Goal: Task Accomplishment & Management: Use online tool/utility

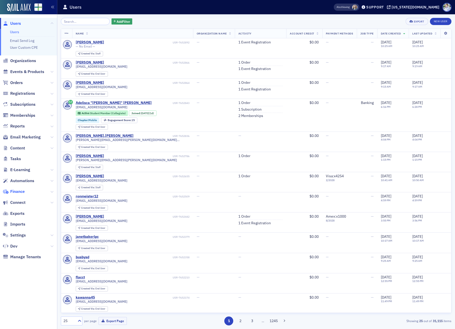
click at [18, 191] on span "Finance" at bounding box center [17, 192] width 15 height 6
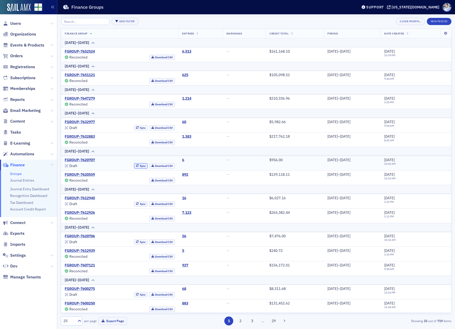
click at [134, 166] on button "Sync" at bounding box center [141, 165] width 14 height 5
click at [77, 161] on link "FGROUP-7620707" at bounding box center [80, 160] width 30 height 5
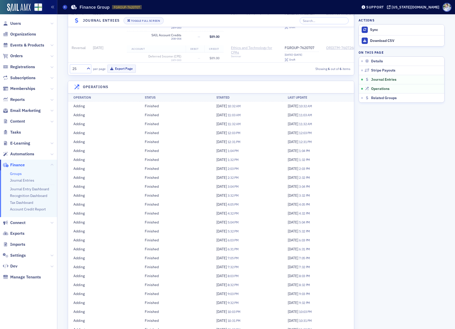
scroll to position [229, 0]
click at [186, 137] on td "Finished" at bounding box center [175, 133] width 72 height 9
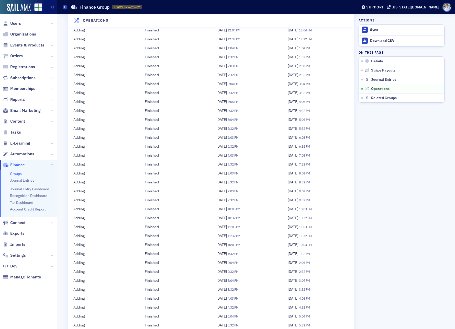
scroll to position [0, 0]
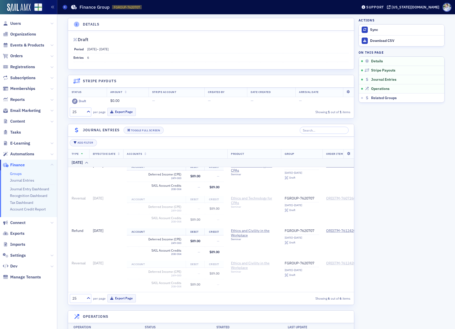
drag, startPoint x: 201, startPoint y: 172, endPoint x: 235, endPoint y: 143, distance: 45.0
click at [201, 172] on td "$89.00" at bounding box center [195, 176] width 19 height 11
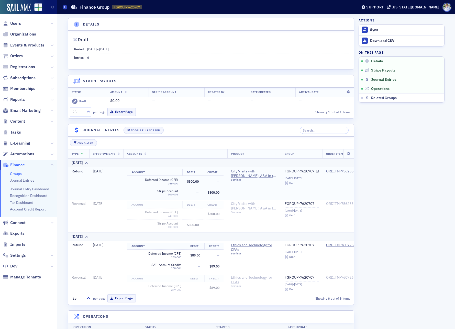
scroll to position [0, 89]
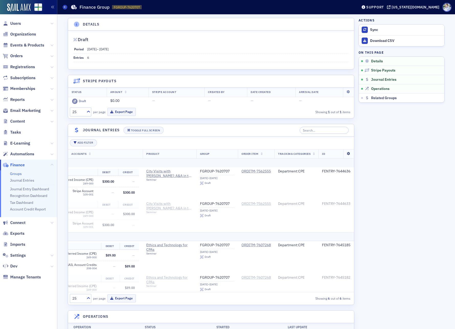
click at [349, 154] on icon at bounding box center [348, 153] width 10 height 3
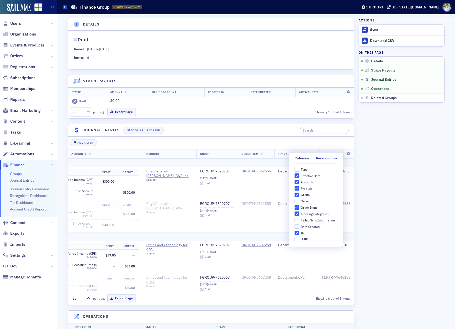
click at [310, 227] on div "Date Created" at bounding box center [309, 227] width 19 height 4
click at [299, 227] on input "Date Created" at bounding box center [296, 226] width 5 height 5
checkbox input "true"
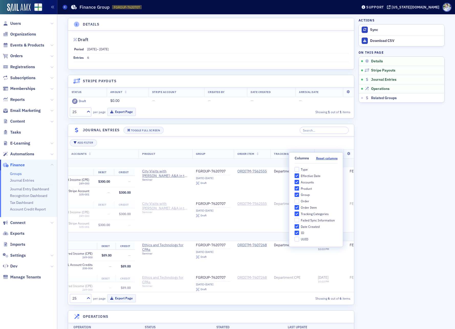
click at [318, 221] on div "Failed Sync Information" at bounding box center [317, 220] width 34 height 4
click at [299, 221] on input "Failed Sync Information" at bounding box center [296, 220] width 5 height 5
checkbox input "true"
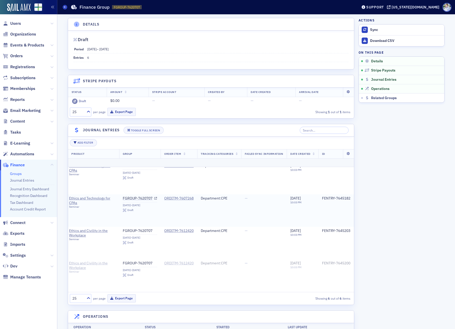
scroll to position [0, 167]
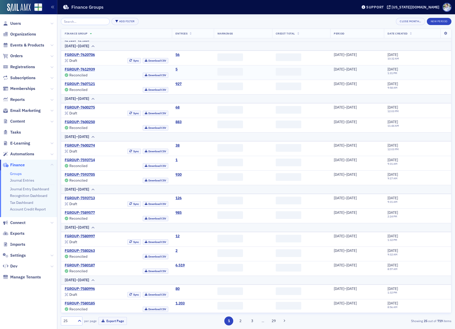
scroll to position [197, 0]
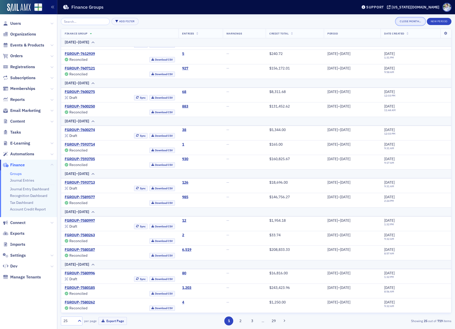
click at [417, 22] on button "Close Month…" at bounding box center [410, 21] width 29 height 7
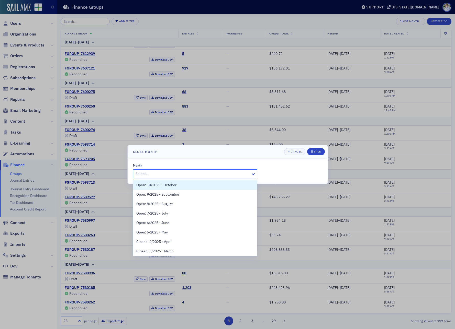
click at [211, 175] on div at bounding box center [192, 174] width 115 height 6
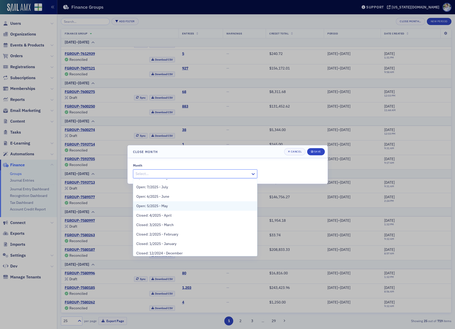
scroll to position [0, 0]
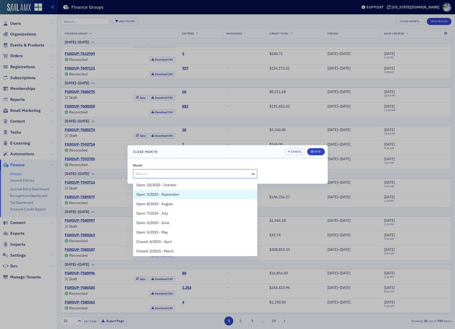
click at [236, 112] on div at bounding box center [227, 164] width 455 height 329
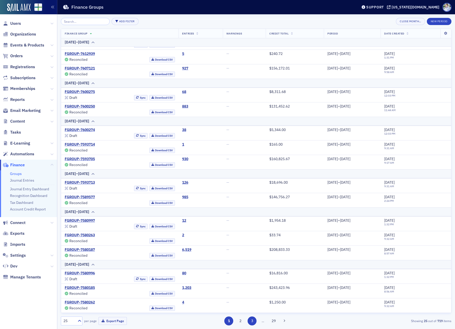
click at [254, 320] on button "3" at bounding box center [251, 321] width 9 height 9
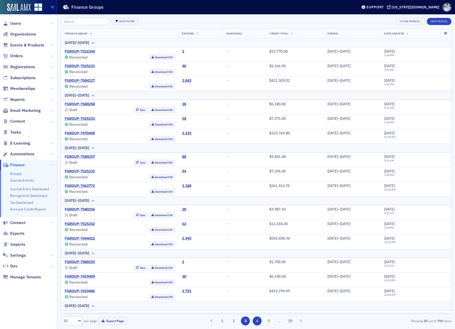
click at [257, 321] on button "4" at bounding box center [256, 321] width 9 height 9
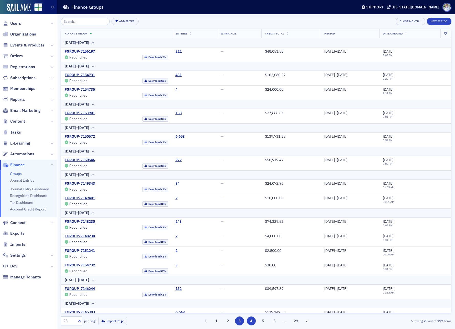
click at [240, 320] on button "3" at bounding box center [239, 321] width 9 height 9
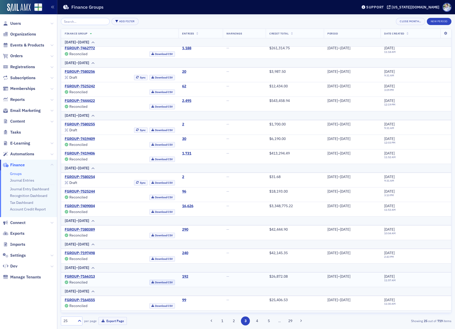
scroll to position [132, 0]
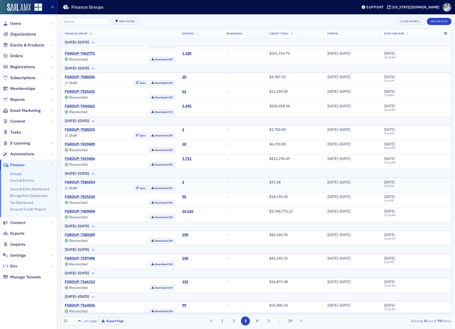
click at [84, 181] on link "FGROUP-7580254" at bounding box center [80, 182] width 30 height 5
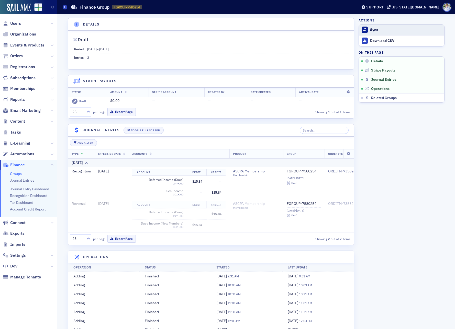
click at [380, 29] on div "Sync" at bounding box center [406, 30] width 72 height 5
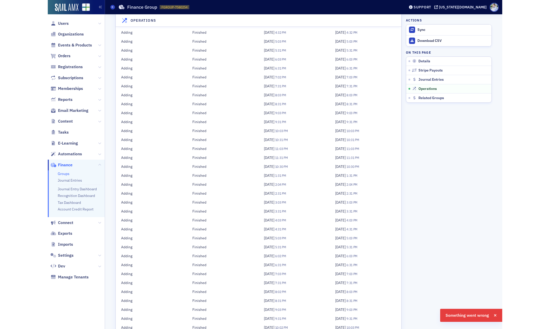
scroll to position [1904, 0]
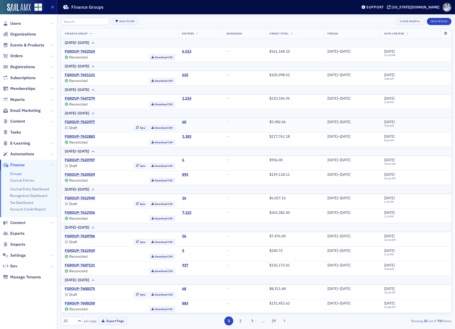
scroll to position [1, 0]
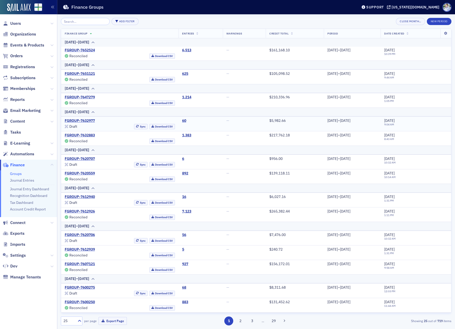
click at [208, 121] on td "60" at bounding box center [200, 124] width 44 height 15
click at [184, 92] on th "9/22/2025–9/25/2025" at bounding box center [256, 88] width 390 height 9
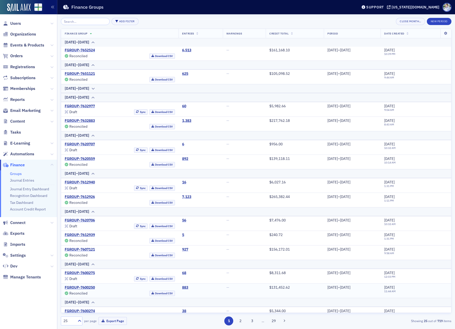
scroll to position [182, 0]
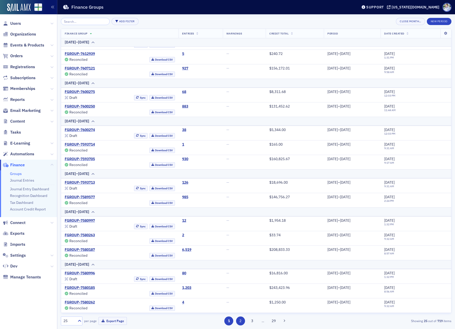
click at [241, 321] on button "2" at bounding box center [240, 321] width 9 height 9
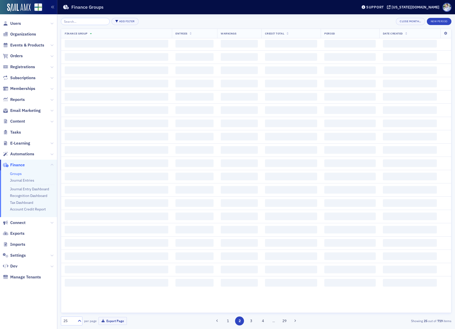
scroll to position [0, 0]
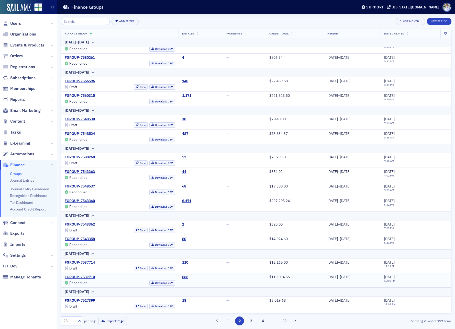
scroll to position [179, 0]
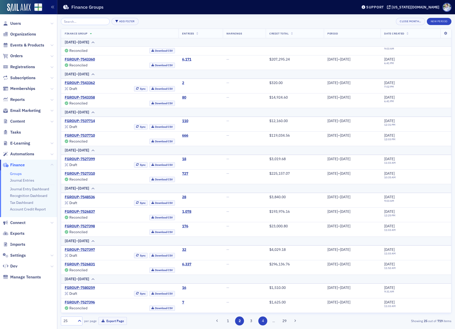
click at [254, 323] on button "3" at bounding box center [251, 321] width 9 height 9
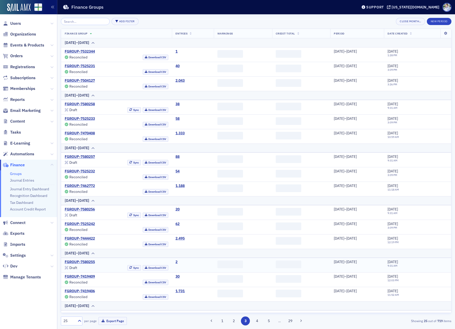
scroll to position [206, 0]
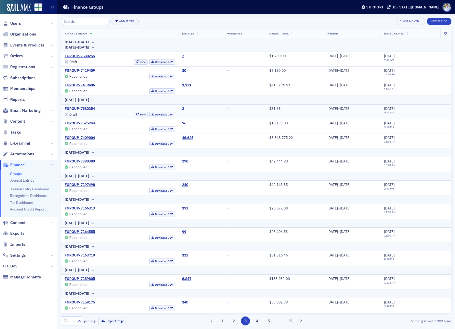
click at [82, 107] on link "FGROUP-7580254" at bounding box center [80, 109] width 30 height 5
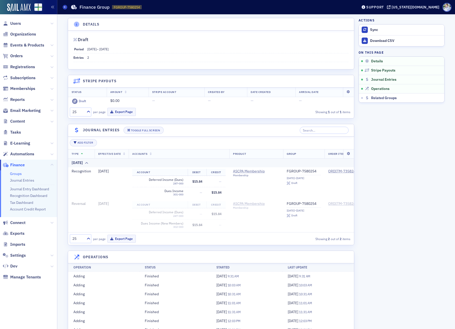
click at [210, 52] on dd "5/1/2025 – 5/7/2025" at bounding box center [217, 49] width 261 height 8
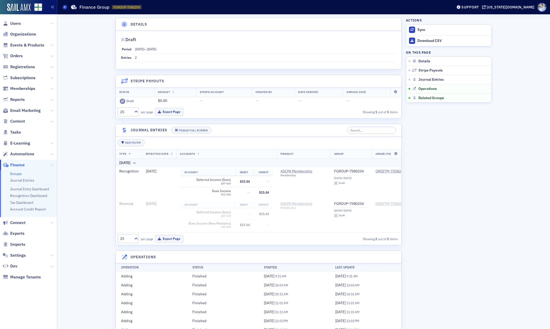
scroll to position [1904, 0]
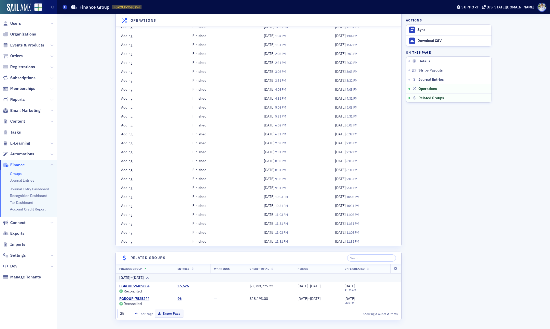
click at [16, 174] on link "Groups" at bounding box center [16, 173] width 12 height 5
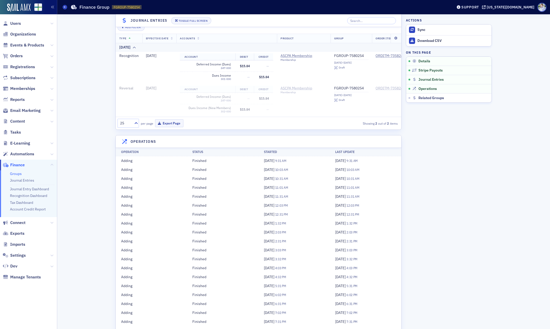
scroll to position [0, 0]
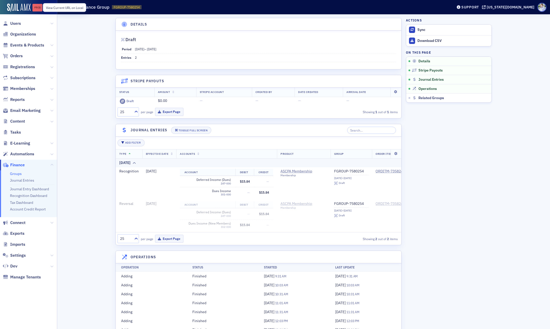
click at [40, 8] on div "Prod" at bounding box center [37, 8] width 10 height 4
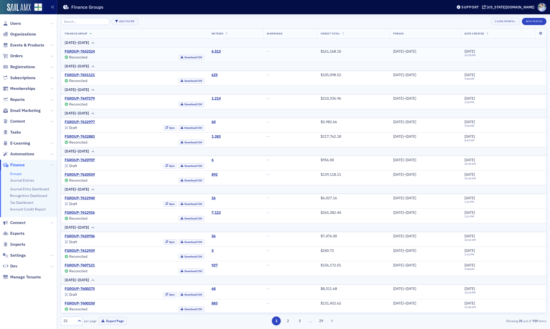
click at [73, 54] on div "FGROUP-7652524 Reconciled Download CSV" at bounding box center [135, 54] width 140 height 11
click at [76, 52] on link "FGROUP-7652524" at bounding box center [80, 51] width 30 height 5
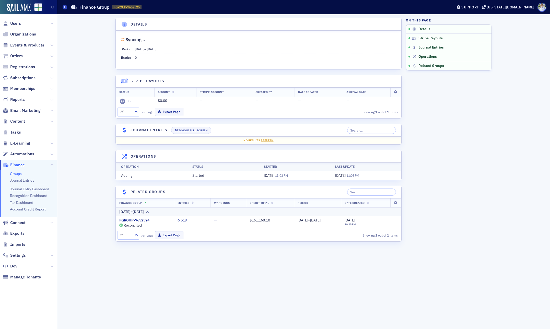
click at [241, 41] on span "Syncing…" at bounding box center [258, 40] width 275 height 4
click at [145, 220] on link "FGROUP-7652524" at bounding box center [134, 220] width 30 height 5
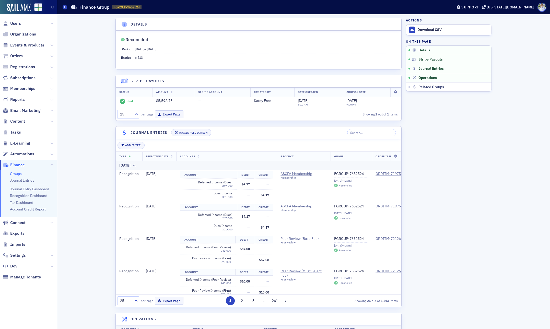
click at [253, 47] on dd "10/1/2025 – 10/5/2025" at bounding box center [265, 49] width 261 height 8
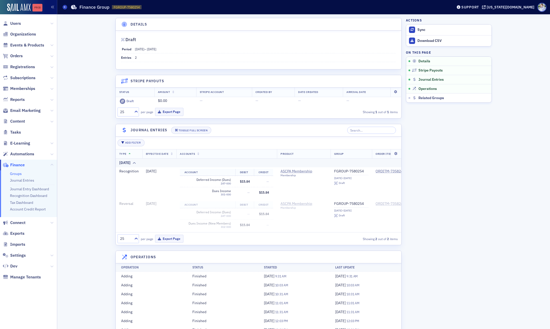
click at [40, 4] on link "Prod" at bounding box center [37, 8] width 10 height 8
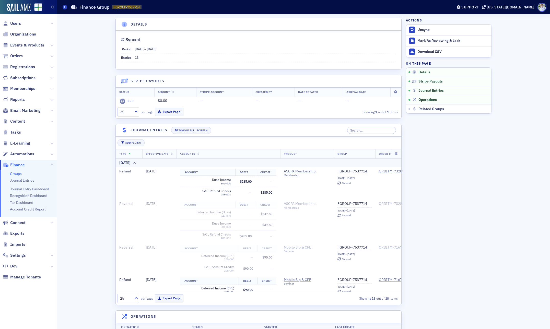
click at [15, 174] on link "Groups" at bounding box center [16, 173] width 12 height 5
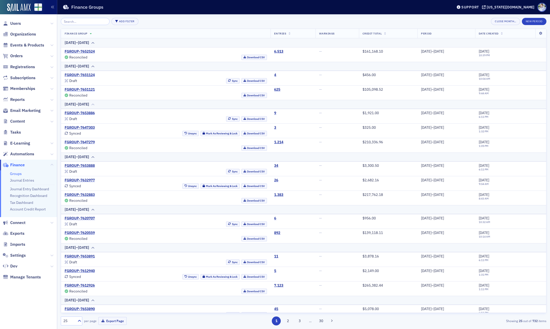
scroll to position [170, 0]
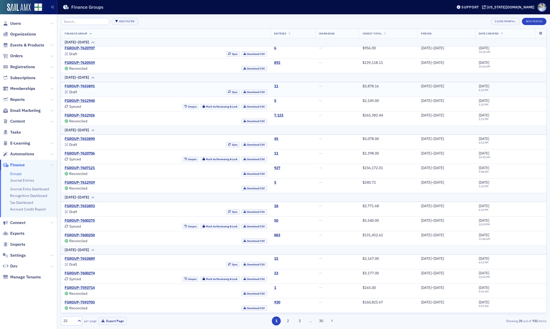
click at [79, 86] on link "FGROUP-7653891" at bounding box center [80, 86] width 30 height 5
click at [78, 153] on link "FGROUP-7620706" at bounding box center [80, 153] width 30 height 5
click at [82, 140] on link "FGROUP-7653890" at bounding box center [80, 139] width 30 height 5
click at [83, 152] on link "FGROUP-7620706" at bounding box center [80, 153] width 30 height 5
click at [78, 138] on link "FGROUP-7653890" at bounding box center [80, 139] width 30 height 5
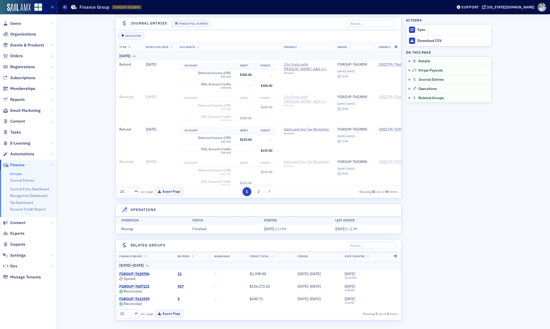
scroll to position [41, 0]
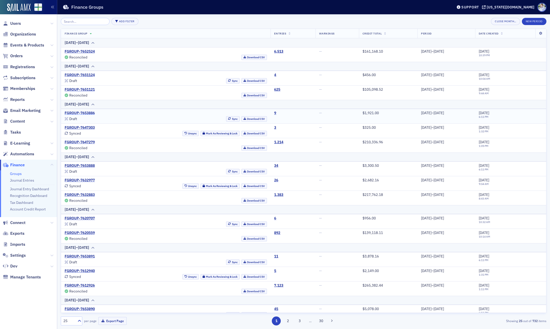
click at [87, 114] on link "FGROUP-7653886" at bounding box center [80, 113] width 30 height 5
click at [83, 127] on link "FGROUP-7647303" at bounding box center [80, 127] width 30 height 5
click at [82, 128] on link "FGROUP-7647303" at bounding box center [80, 127] width 30 height 5
click at [83, 112] on link "FGROUP-7653886" at bounding box center [80, 113] width 30 height 5
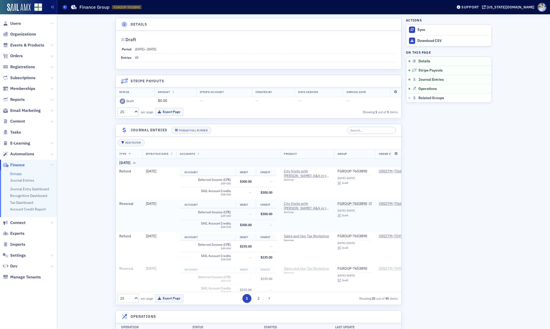
scroll to position [235, 0]
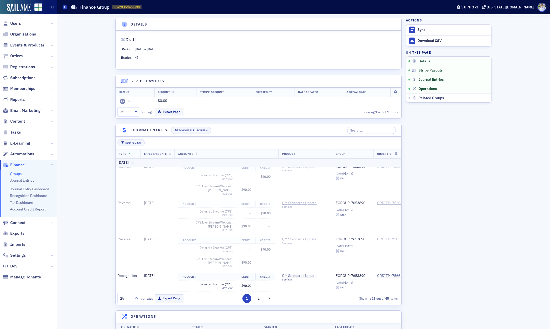
click at [144, 164] on div "[DATE]" at bounding box center [302, 162] width 368 height 5
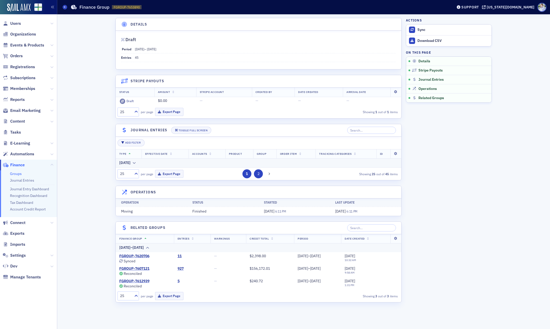
click at [257, 174] on button "2" at bounding box center [258, 173] width 9 height 9
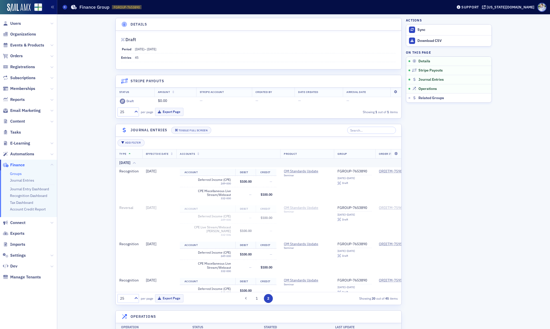
click at [136, 164] on icon at bounding box center [134, 162] width 4 height 3
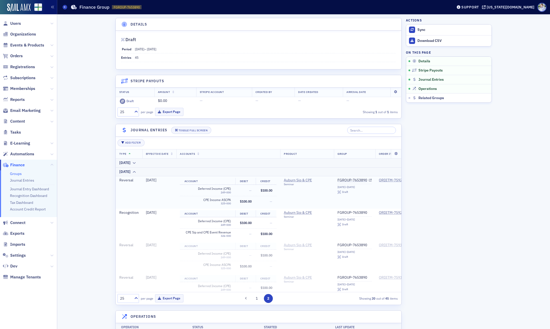
scroll to position [2, 0]
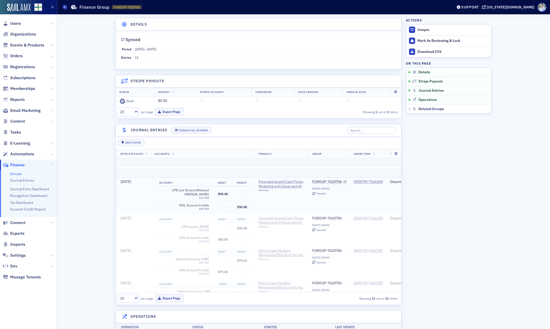
scroll to position [31, 27]
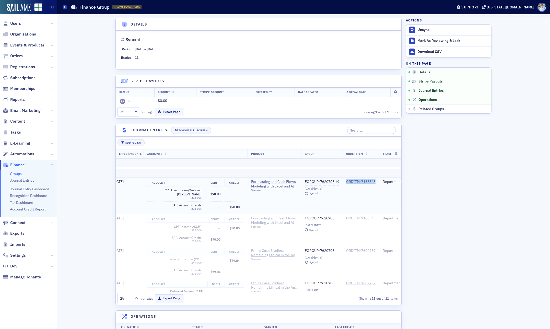
copy div "ORDITM-7166343"
click at [309, 204] on td "FGROUP-7620706 8/25/2025–8/31/2025 Synced" at bounding box center [321, 196] width 41 height 36
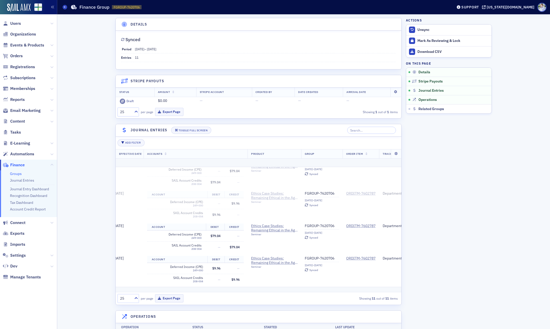
scroll to position [100, 27]
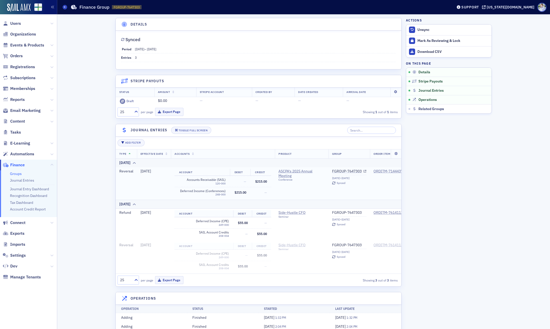
scroll to position [0, 36]
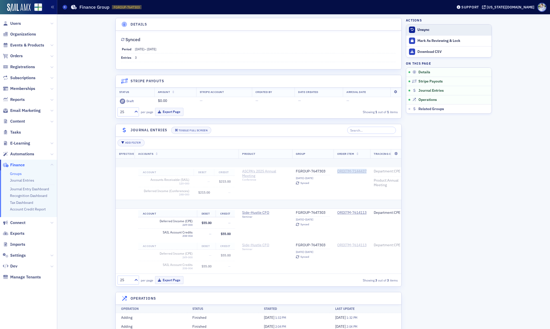
click at [425, 29] on div "Unsync" at bounding box center [454, 30] width 72 height 5
click at [242, 40] on span "Synced" at bounding box center [258, 40] width 275 height 4
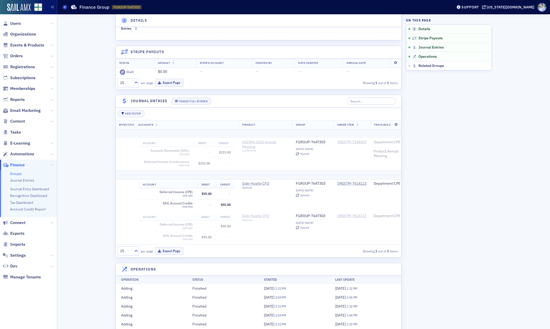
scroll to position [0, 0]
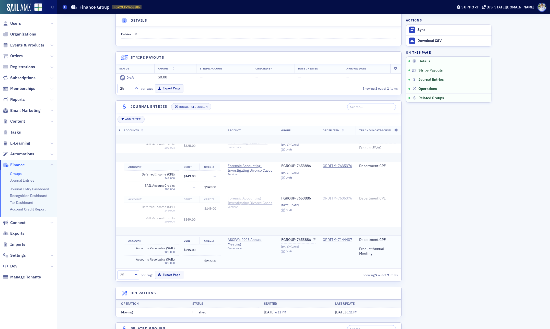
scroll to position [186, 52]
click at [337, 238] on div "ORDITM-7144437" at bounding box center [336, 240] width 29 height 5
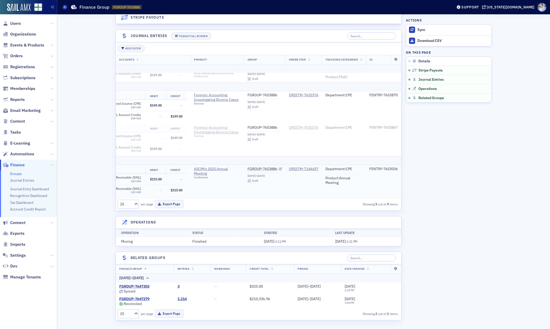
scroll to position [186, 0]
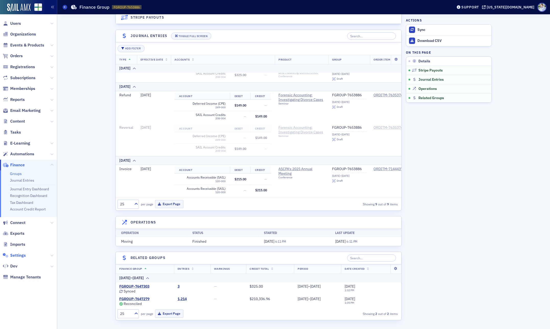
click at [18, 257] on span "Settings" at bounding box center [18, 256] width 16 height 6
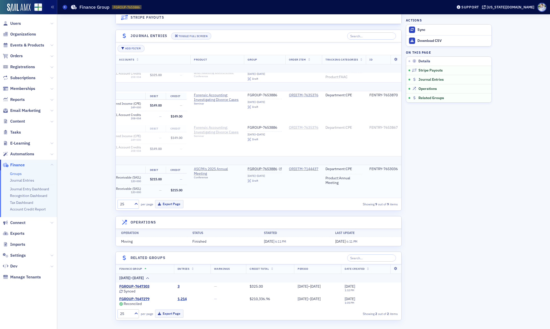
click at [374, 169] on div "FENTRY-7653036" at bounding box center [383, 169] width 28 height 5
drag, startPoint x: 374, startPoint y: 169, endPoint x: 377, endPoint y: 172, distance: 4.4
click at [374, 169] on div "FENTRY-7653036" at bounding box center [383, 169] width 28 height 5
copy div "FENTRY-7653036"
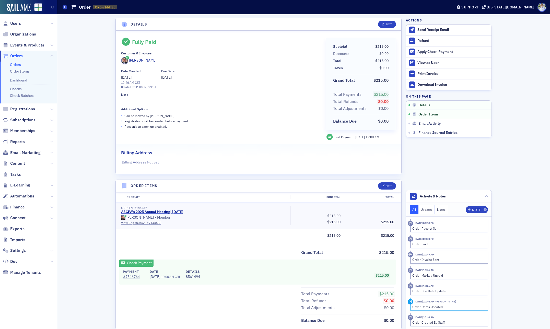
scroll to position [188, 0]
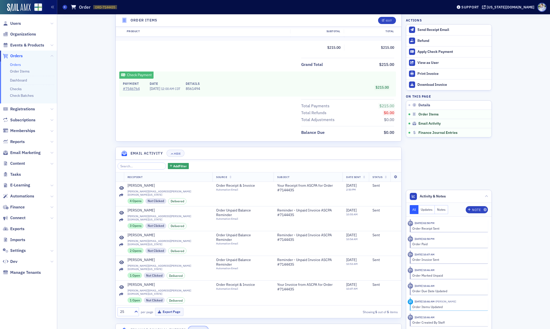
click at [204, 329] on div "Show" at bounding box center [200, 330] width 8 height 3
click at [238, 327] on button "Toggle Full Screen" at bounding box center [231, 330] width 40 height 7
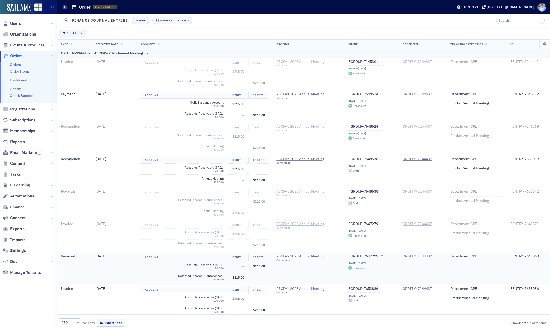
scroll to position [35, 0]
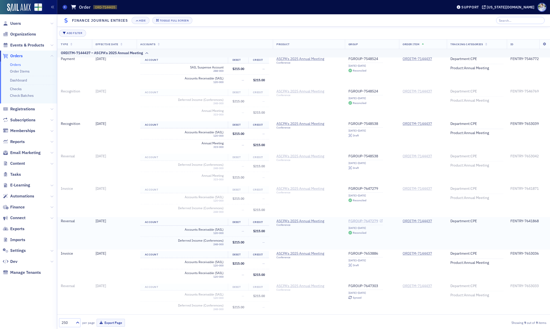
click at [369, 221] on link "FGROUP-7647279" at bounding box center [366, 221] width 34 height 5
click at [132, 274] on td "[DATE]" at bounding box center [114, 266] width 45 height 32
click at [155, 264] on td "Accounts Receivable (SAIL) 120-000" at bounding box center [184, 263] width 88 height 11
click at [113, 268] on td "9/24/2025" at bounding box center [114, 266] width 45 height 32
click at [360, 254] on link "FGROUP-7653886" at bounding box center [366, 253] width 34 height 5
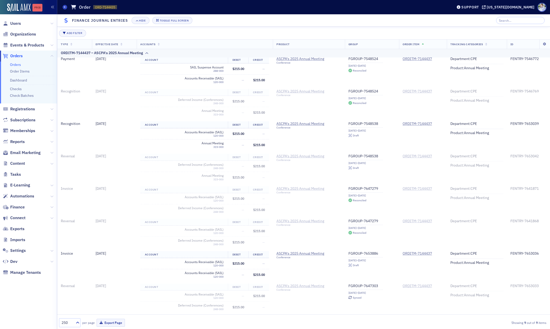
click at [41, 6] on div "Prod" at bounding box center [37, 8] width 10 height 4
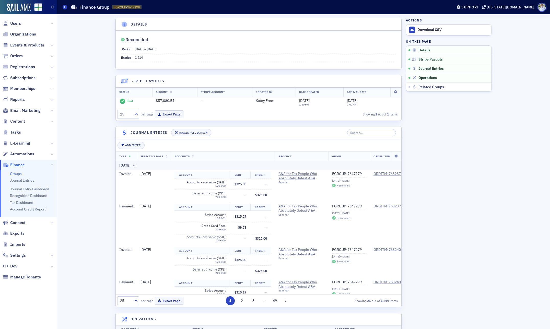
scroll to position [124, 0]
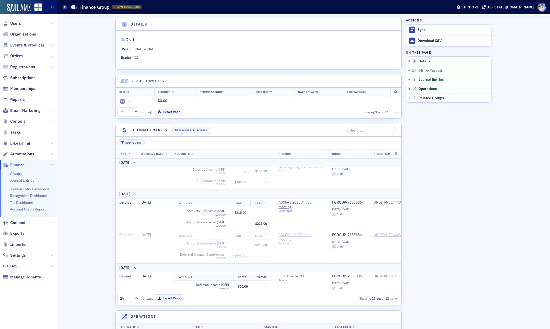
scroll to position [255, 0]
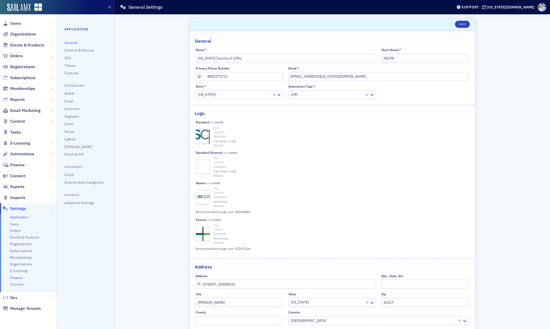
click at [20, 277] on span "Finance" at bounding box center [16, 277] width 13 height 5
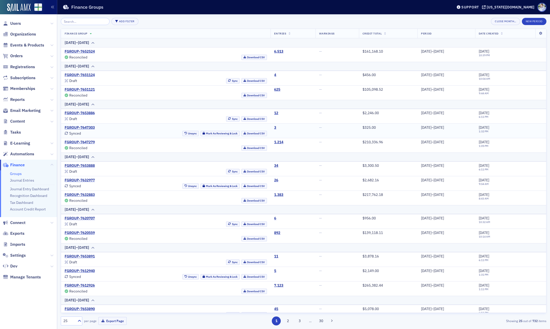
click at [130, 134] on div "Synced Unsync Mark As Reviewing & Lock Download CSV" at bounding box center [166, 133] width 202 height 5
click at [131, 133] on div "Synced Unsync Mark As Reviewing & Lock Download CSV" at bounding box center [166, 133] width 202 height 5
click at [126, 22] on button "Add Filter" at bounding box center [124, 21] width 27 height 7
click at [142, 23] on div "Status" at bounding box center [140, 21] width 9 height 5
drag, startPoint x: 113, startPoint y: 57, endPoint x: 118, endPoint y: 54, distance: 5.5
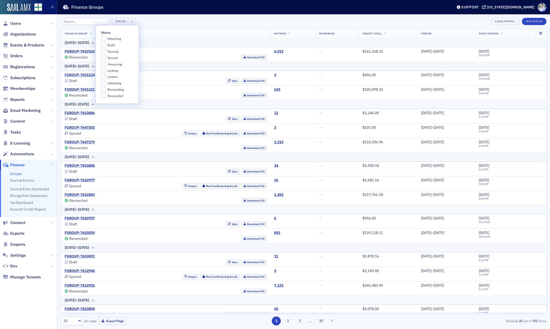
click at [113, 58] on span "Synced" at bounding box center [113, 58] width 10 height 4
click at [106, 58] on input "Synced" at bounding box center [103, 57] width 5 height 5
checkbox input "true"
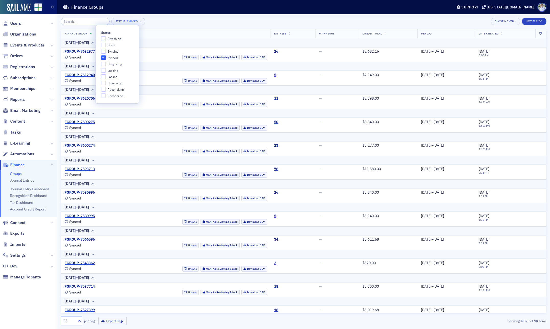
click at [186, 16] on div "Status Synced × Close Month… New Period Finance Group Entries Warnings Credit T…" at bounding box center [304, 171] width 486 height 315
click at [182, 56] on button "Unsync" at bounding box center [190, 57] width 17 height 5
click at [91, 51] on link "FGROUP-7632977" at bounding box center [80, 51] width 30 height 5
click at [182, 57] on button "Unsync" at bounding box center [190, 57] width 17 height 5
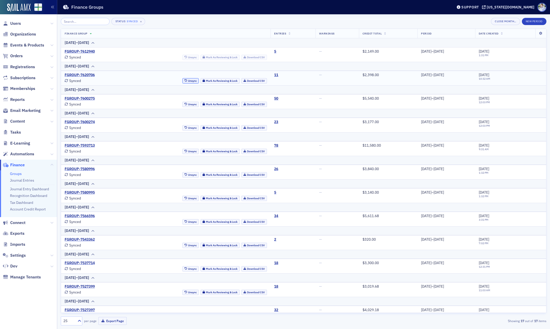
click at [182, 80] on button "Unsync" at bounding box center [190, 80] width 17 height 5
click at [182, 104] on button "Unsync" at bounding box center [190, 104] width 17 height 5
click at [88, 99] on link "FGROUP-7600275" at bounding box center [80, 98] width 30 height 5
click at [88, 74] on link "FGROUP-7620706" at bounding box center [80, 75] width 30 height 5
click at [88, 49] on link "FGROUP-7612940" at bounding box center [80, 51] width 30 height 5
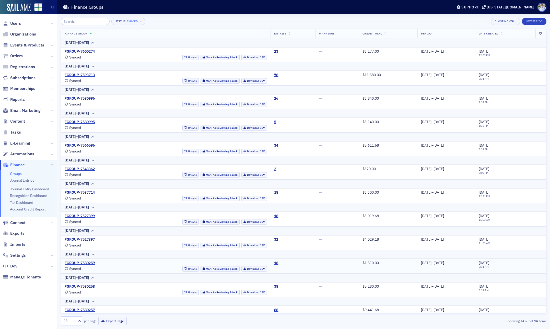
scroll to position [55, 0]
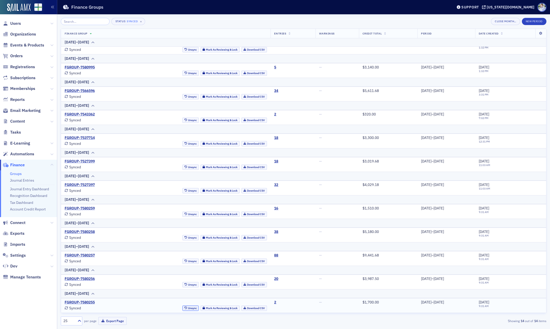
click at [184, 308] on icon "button" at bounding box center [185, 308] width 3 height 3
click at [182, 285] on button "Unsync" at bounding box center [190, 284] width 17 height 5
click at [182, 260] on button "Unsync" at bounding box center [190, 261] width 17 height 5
click at [182, 237] on button "Unsync" at bounding box center [190, 237] width 17 height 5
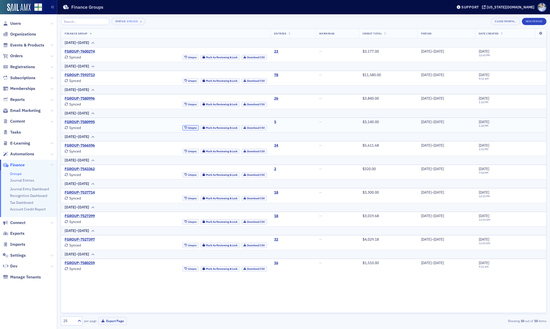
click at [182, 128] on button "Unsync" at bounding box center [190, 127] width 17 height 5
click at [182, 149] on button "Unsync" at bounding box center [190, 151] width 17 height 5
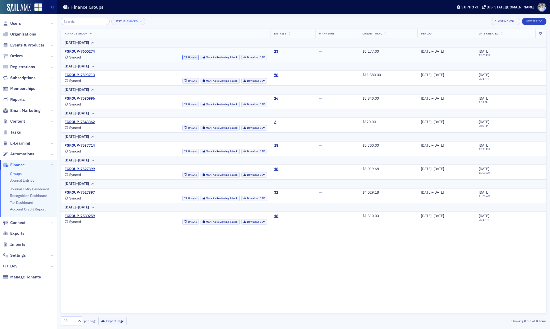
click at [184, 57] on icon "button" at bounding box center [185, 57] width 3 height 3
click at [182, 78] on button "Unsync" at bounding box center [190, 80] width 17 height 5
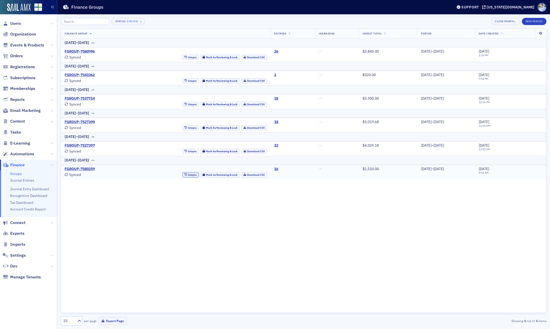
click at [182, 176] on button "Unsync" at bounding box center [190, 174] width 17 height 5
click at [182, 151] on button "Unsync" at bounding box center [190, 151] width 17 height 5
click at [182, 129] on button "Unsync" at bounding box center [190, 127] width 17 height 5
click at [182, 58] on button "Unsync" at bounding box center [190, 57] width 17 height 5
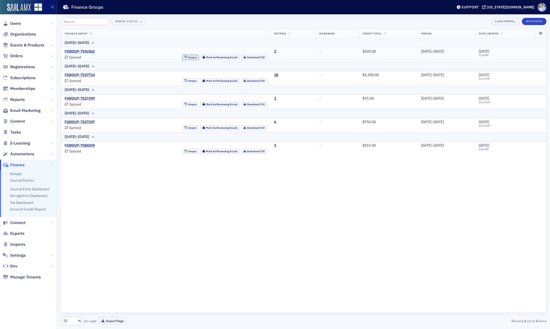
click at [182, 59] on button "Unsync" at bounding box center [190, 57] width 17 height 5
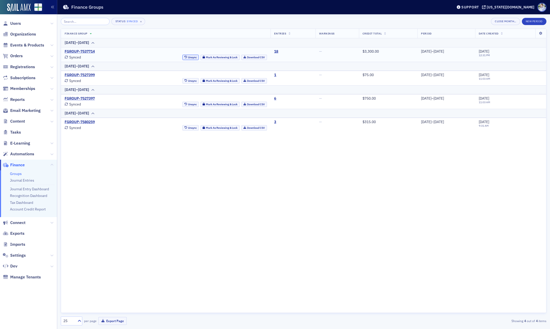
click at [182, 58] on button "Unsync" at bounding box center [190, 57] width 17 height 5
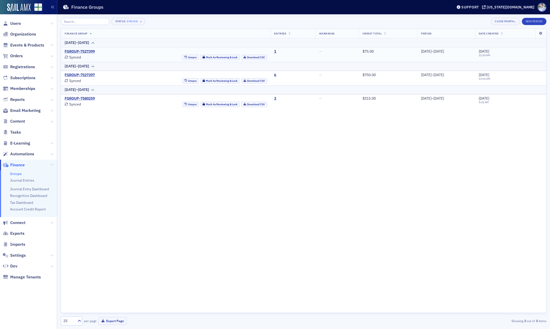
click at [173, 61] on td "FGROUP-7527399 Synced Unsync Mark As Reviewing & Lock Download CSV" at bounding box center [166, 54] width 210 height 15
click at [182, 58] on button "Unsync" at bounding box center [190, 57] width 17 height 5
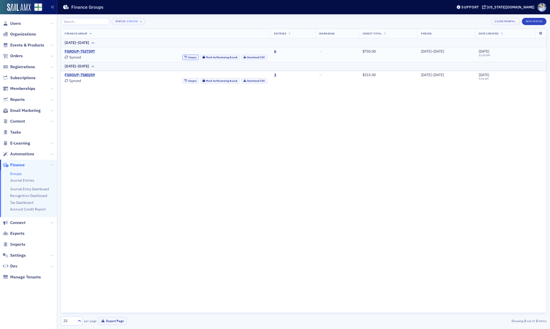
drag, startPoint x: 177, startPoint y: 57, endPoint x: 177, endPoint y: 60, distance: 2.8
click at [182, 57] on button "Unsync" at bounding box center [190, 57] width 17 height 5
click at [182, 80] on button "Unsync" at bounding box center [190, 80] width 17 height 5
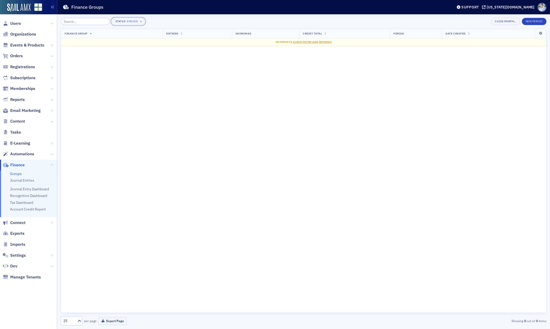
click at [139, 22] on span "×" at bounding box center [141, 21] width 5 height 5
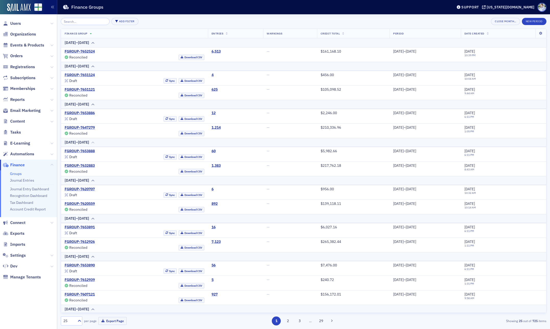
scroll to position [197, 0]
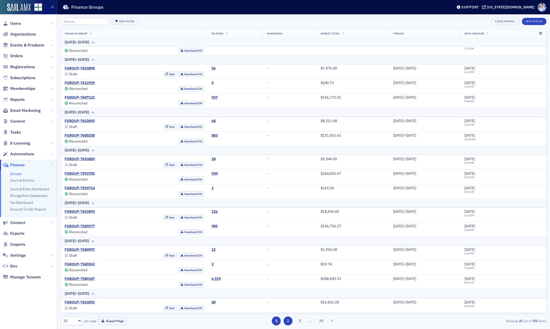
click at [289, 322] on button "2" at bounding box center [288, 321] width 9 height 9
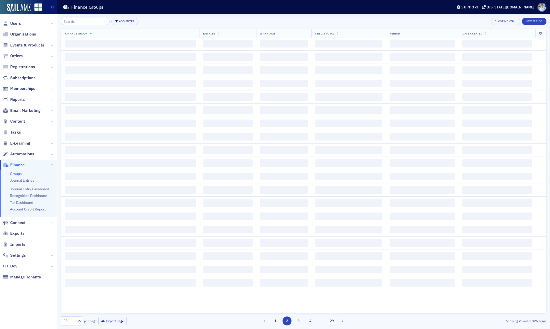
scroll to position [0, 0]
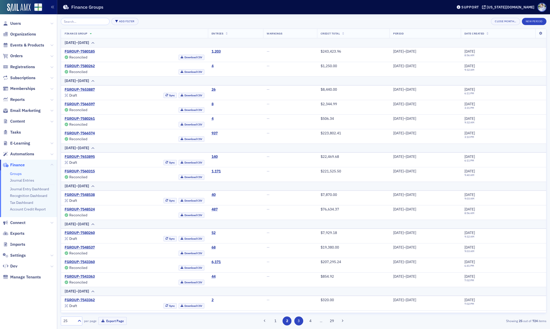
click at [296, 321] on button "3" at bounding box center [298, 321] width 9 height 9
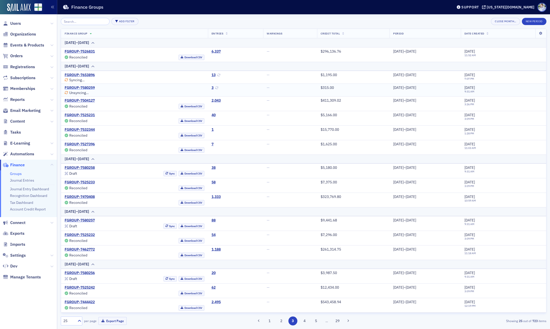
click at [87, 89] on link "FGROUP-7580259" at bounding box center [80, 88] width 30 height 5
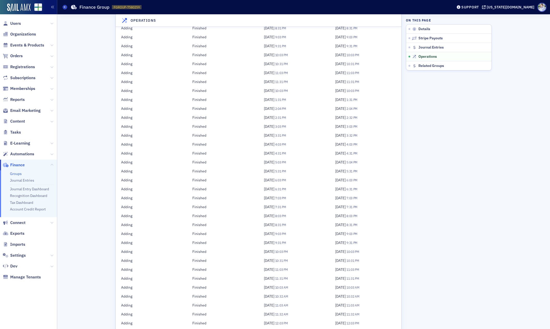
scroll to position [1903, 0]
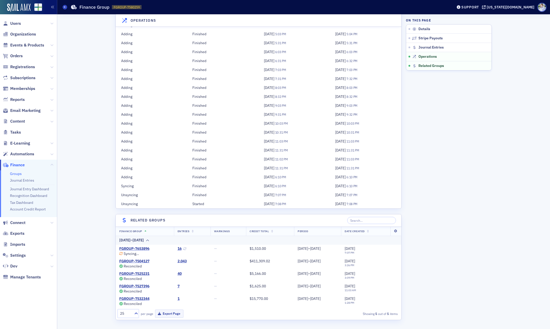
drag, startPoint x: 75, startPoint y: 107, endPoint x: 81, endPoint y: 108, distance: 5.4
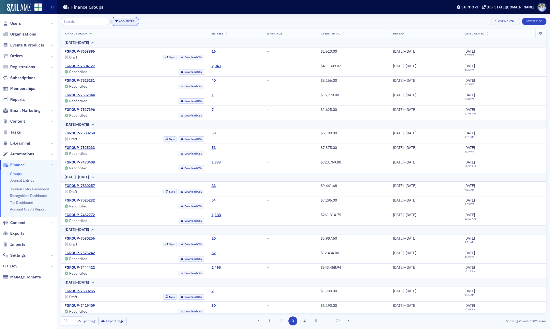
drag, startPoint x: 117, startPoint y: 19, endPoint x: 119, endPoint y: 22, distance: 3.3
click at [117, 19] on button "Add Filter" at bounding box center [124, 21] width 27 height 7
click at [137, 21] on div "Status" at bounding box center [140, 21] width 9 height 5
drag, startPoint x: 115, startPoint y: 82, endPoint x: 115, endPoint y: 75, distance: 7.2
click at [115, 82] on span "Unlocking" at bounding box center [115, 83] width 14 height 4
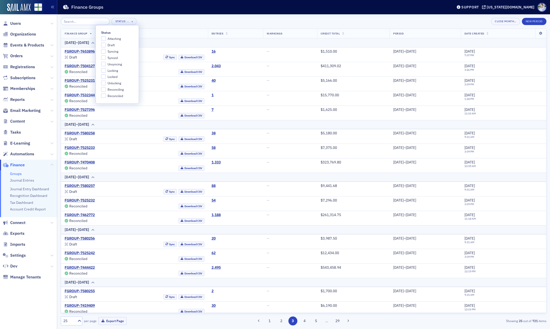
click at [106, 82] on input "Unlocking" at bounding box center [103, 83] width 5 height 5
checkbox input "true"
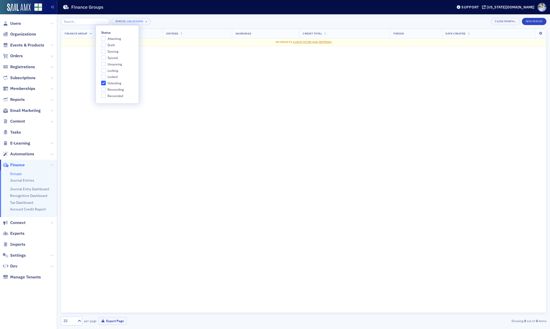
click at [116, 64] on span "Unsyncing" at bounding box center [115, 64] width 14 height 4
click at [106, 64] on input "Unsyncing" at bounding box center [103, 64] width 5 height 5
checkbox input "true"
click at [113, 52] on span "Syncing" at bounding box center [113, 51] width 11 height 4
click at [106, 52] on input "Syncing" at bounding box center [103, 51] width 5 height 5
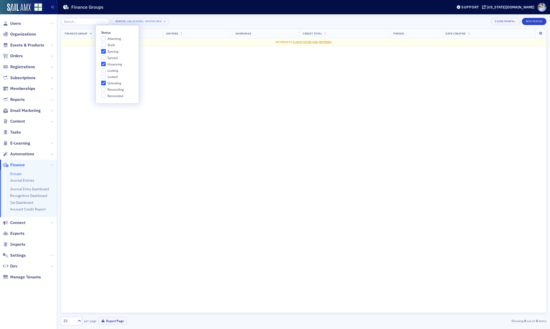
checkbox input "true"
click at [114, 40] on span "Attaching" at bounding box center [114, 39] width 13 height 4
click at [119, 37] on span "Attaching" at bounding box center [114, 39] width 13 height 4
click at [106, 37] on input "Attaching" at bounding box center [103, 38] width 5 height 5
checkbox input "true"
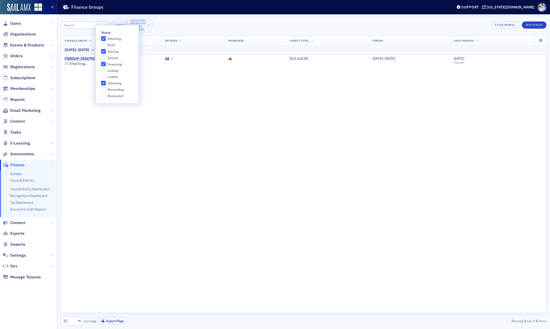
click at [69, 71] on div "Finance Group Entries Warnings Credit Total Period Date Created 4/9/2022–4/15/2…" at bounding box center [304, 174] width 486 height 277
click at [79, 58] on link "FGROUP-3926793" at bounding box center [80, 58] width 30 height 5
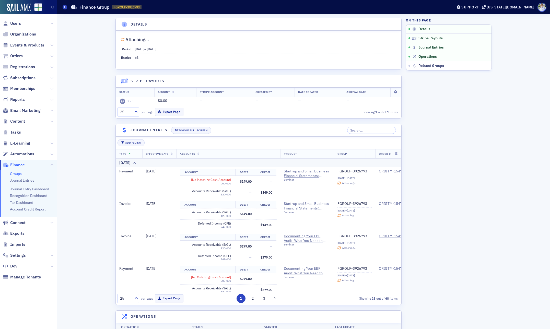
scroll to position [46, 0]
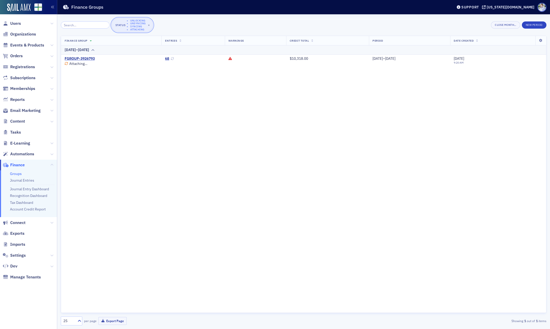
click at [144, 23] on button "Status Unlocking Unsyncing Syncing Attaching ×" at bounding box center [132, 25] width 42 height 14
click at [147, 24] on span "×" at bounding box center [149, 25] width 5 height 5
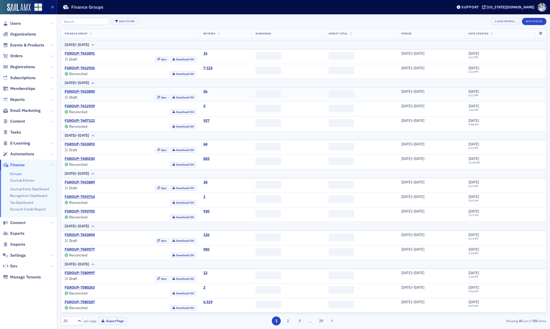
scroll to position [197, 0]
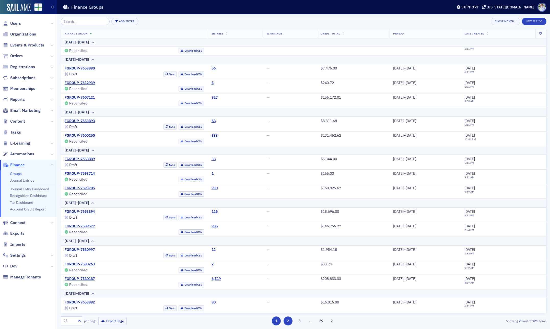
click at [288, 322] on button "2" at bounding box center [288, 321] width 9 height 9
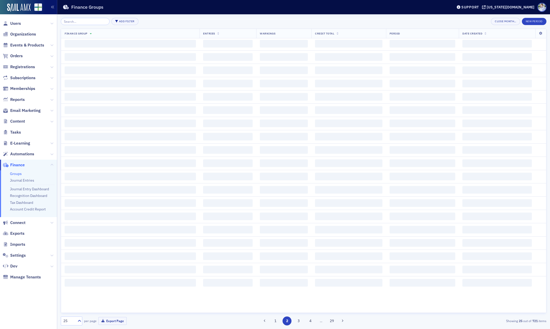
scroll to position [0, 0]
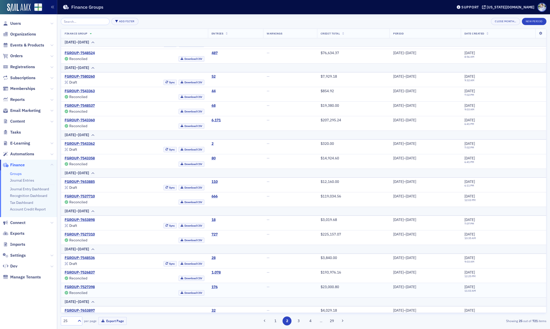
scroll to position [179, 0]
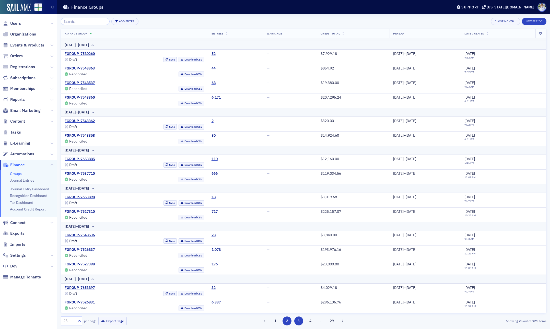
drag, startPoint x: 293, startPoint y: 317, endPoint x: 296, endPoint y: 318, distance: 3.5
click at [293, 317] on div "1 2 3 4 … 29" at bounding box center [304, 321] width 158 height 9
click at [299, 319] on button "3" at bounding box center [298, 321] width 9 height 9
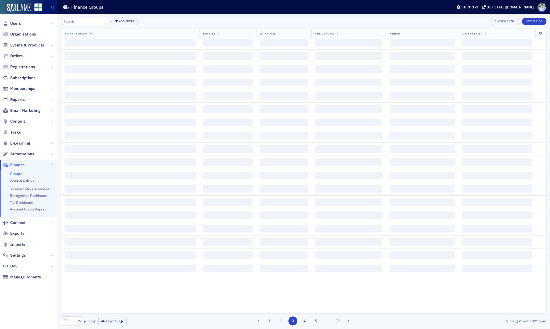
scroll to position [0, 0]
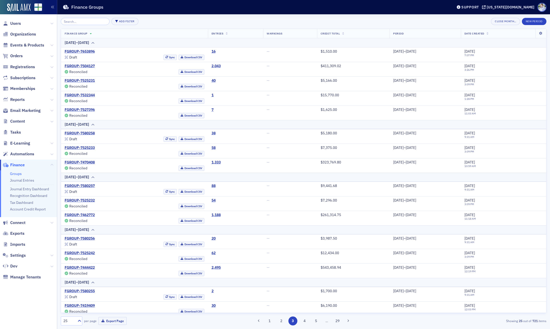
scroll to position [188, 0]
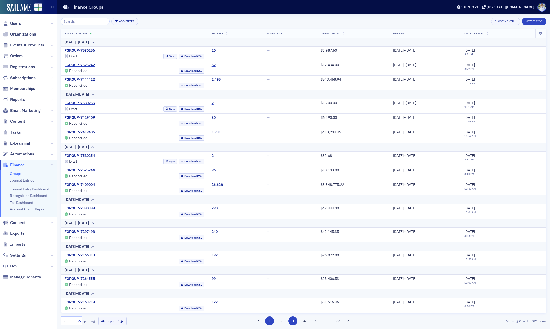
click at [265, 321] on button "1" at bounding box center [269, 321] width 9 height 9
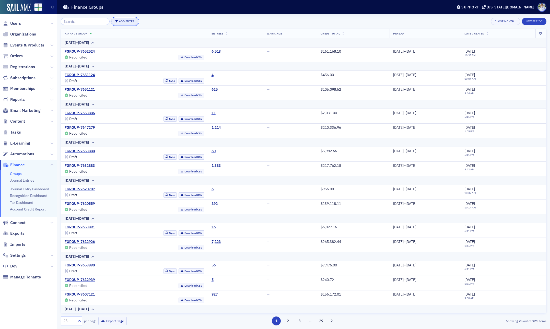
click at [119, 20] on button "Add Filter" at bounding box center [124, 21] width 27 height 7
click at [139, 21] on div "Status" at bounding box center [140, 21] width 9 height 5
click at [112, 39] on span "Attaching" at bounding box center [114, 39] width 13 height 4
click at [106, 39] on input "Attaching" at bounding box center [103, 38] width 5 height 5
checkbox input "true"
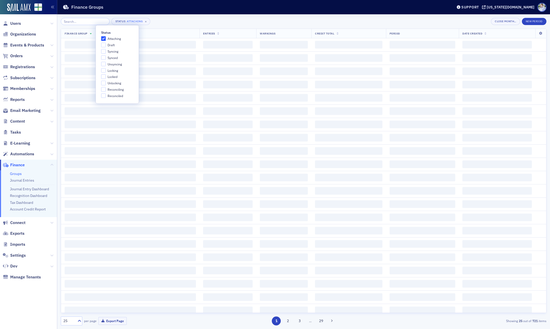
drag, startPoint x: 110, startPoint y: 43, endPoint x: 111, endPoint y: 48, distance: 4.4
click at [110, 44] on span "Draft" at bounding box center [111, 45] width 7 height 4
click at [106, 44] on input "Draft" at bounding box center [103, 45] width 5 height 5
checkbox input "true"
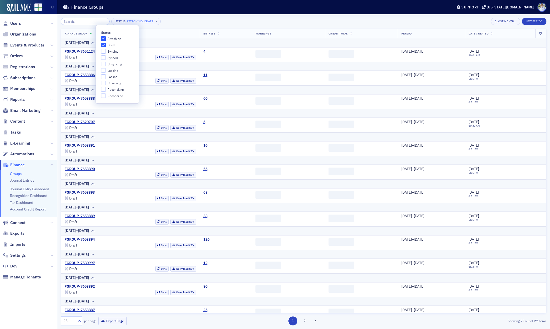
click at [111, 52] on span "Syncing" at bounding box center [113, 51] width 11 height 4
click at [106, 52] on input "Syncing" at bounding box center [103, 51] width 5 height 5
checkbox input "true"
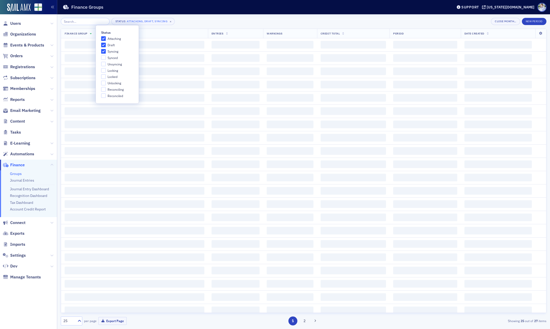
drag, startPoint x: 111, startPoint y: 57, endPoint x: 112, endPoint y: 63, distance: 6.4
click at [111, 58] on span "Synced" at bounding box center [113, 58] width 10 height 4
click at [106, 58] on input "Synced" at bounding box center [103, 57] width 5 height 5
checkbox input "true"
drag, startPoint x: 112, startPoint y: 63, endPoint x: 113, endPoint y: 66, distance: 3.1
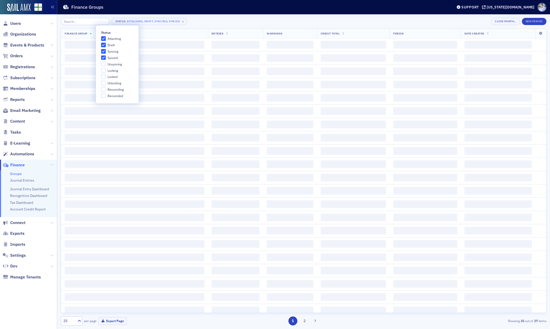
click at [112, 63] on span "Unsyncing" at bounding box center [115, 64] width 14 height 4
click at [106, 63] on input "Unsyncing" at bounding box center [103, 64] width 5 height 5
checkbox input "true"
click at [113, 69] on span "Locking" at bounding box center [113, 70] width 10 height 4
click at [106, 69] on input "Locking" at bounding box center [103, 70] width 5 height 5
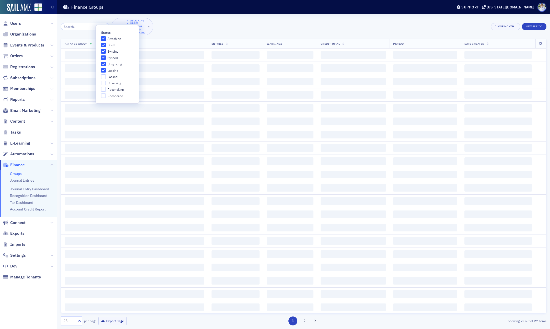
checkbox input "true"
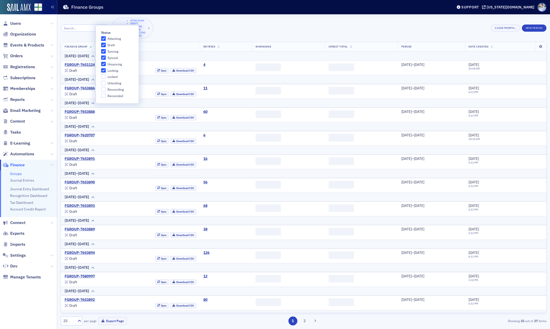
click at [113, 76] on span "Locked" at bounding box center [113, 77] width 10 height 4
click at [106, 76] on input "Locked" at bounding box center [103, 76] width 5 height 5
checkbox input "true"
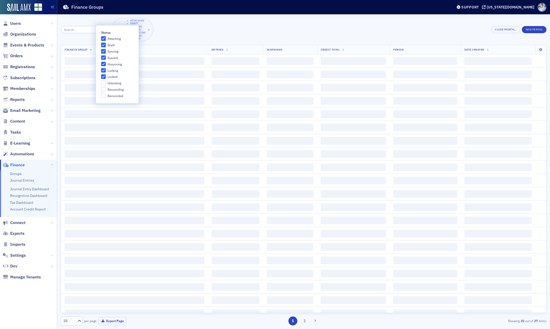
click at [114, 83] on span "Unlocking" at bounding box center [115, 83] width 14 height 4
click at [106, 83] on input "Unlocking" at bounding box center [103, 83] width 5 height 5
checkbox input "true"
click at [114, 90] on span "Reconciling" at bounding box center [116, 89] width 16 height 4
click at [106, 90] on input "Reconciling" at bounding box center [103, 89] width 5 height 5
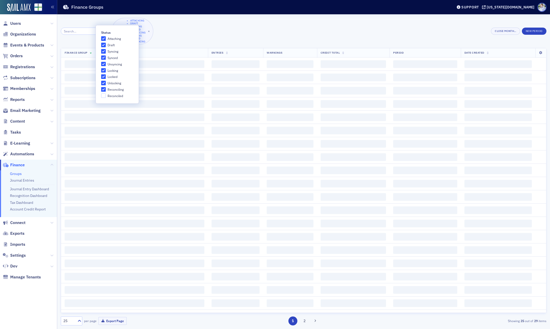
checkbox input "true"
click at [116, 97] on span "Reconciled" at bounding box center [116, 96] width 16 height 4
click at [106, 97] on input "Reconciled" at bounding box center [103, 96] width 5 height 5
click at [117, 96] on span "Reconciled" at bounding box center [116, 96] width 16 height 4
click at [106, 96] on input "Reconciled" at bounding box center [103, 96] width 5 height 5
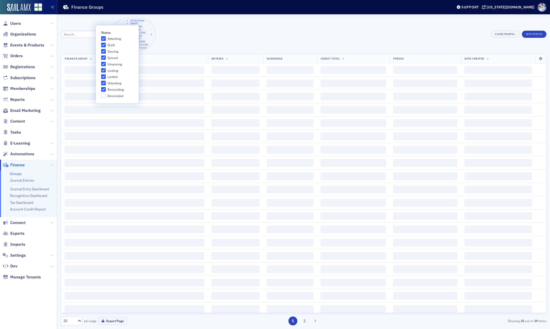
click at [117, 96] on span "Reconciled" at bounding box center [116, 96] width 16 height 4
click at [106, 96] on input "Reconciled" at bounding box center [103, 96] width 5 height 5
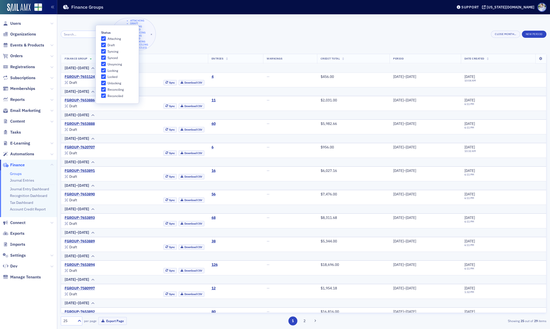
click at [118, 96] on span "Reconciled" at bounding box center [116, 96] width 16 height 4
click at [106, 96] on input "Reconciled" at bounding box center [103, 96] width 5 height 5
checkbox input "false"
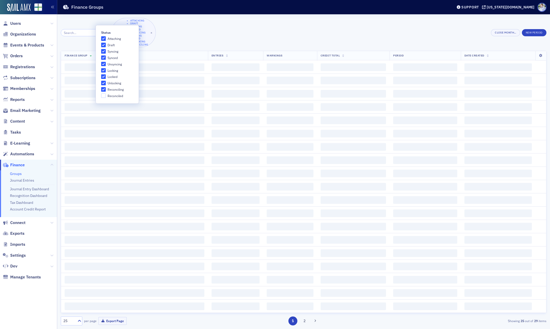
click at [222, 32] on div "Status Attaching Draft Syncing Synced Unsyncing Locking Locked Unlocking Reconc…" at bounding box center [304, 32] width 486 height 29
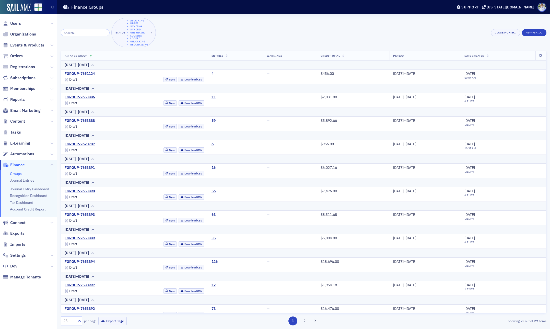
scroll to position [335, 0]
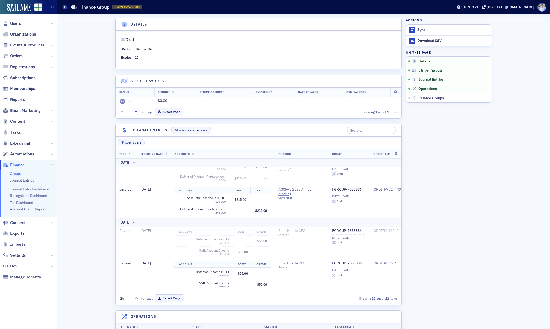
click at [15, 172] on link "Groups" at bounding box center [16, 173] width 12 height 5
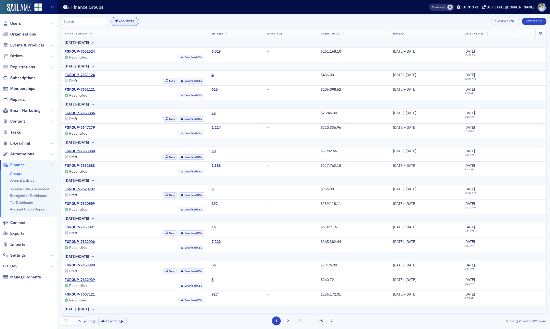
click at [115, 20] on icon "button" at bounding box center [116, 21] width 3 height 3
click at [136, 21] on div "Status" at bounding box center [140, 21] width 9 height 5
click at [109, 38] on span "Attaching" at bounding box center [114, 39] width 13 height 4
click at [106, 38] on input "Attaching" at bounding box center [103, 38] width 5 height 5
checkbox input "true"
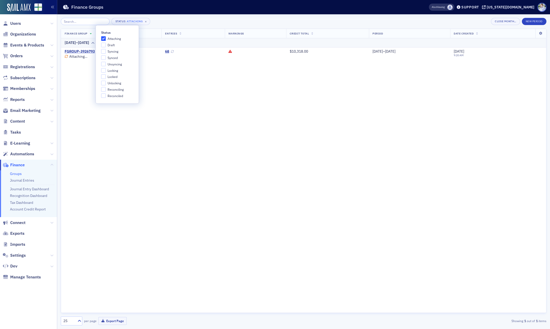
click at [109, 45] on span "Draft" at bounding box center [111, 45] width 7 height 4
click at [106, 45] on input "Draft" at bounding box center [103, 45] width 5 height 5
checkbox input "true"
drag, startPoint x: 109, startPoint y: 51, endPoint x: 110, endPoint y: 60, distance: 9.2
click at [110, 52] on span "Syncing" at bounding box center [113, 51] width 11 height 4
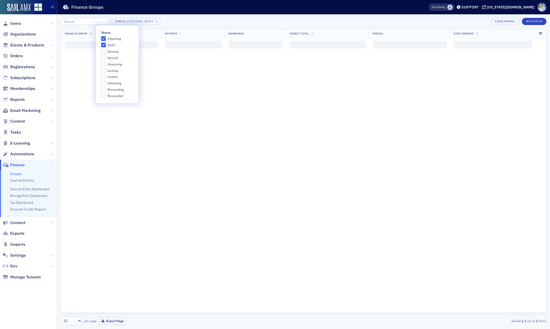
click at [106, 52] on input "Syncing" at bounding box center [103, 51] width 5 height 5
checkbox input "true"
click at [110, 60] on div "Attaching Draft Syncing Synced Unsyncing Locking Locked Unlocking Reconciling R…" at bounding box center [112, 67] width 22 height 62
drag, startPoint x: 110, startPoint y: 65, endPoint x: 110, endPoint y: 68, distance: 3.1
click at [110, 65] on span "Unsyncing" at bounding box center [115, 64] width 14 height 4
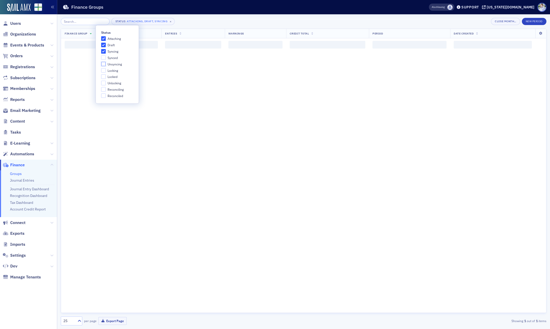
click at [106, 65] on input "Unsyncing" at bounding box center [103, 64] width 5 height 5
checkbox input "true"
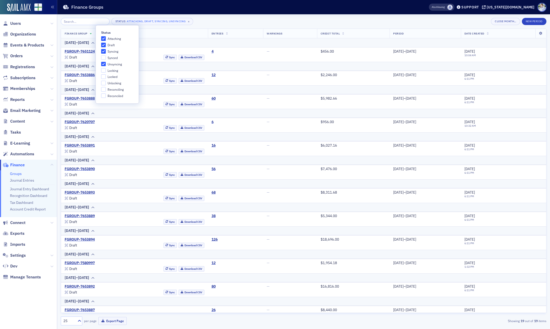
click at [111, 71] on span "Locking" at bounding box center [113, 70] width 10 height 4
click at [106, 71] on input "Locking" at bounding box center [103, 70] width 5 height 5
checkbox input "true"
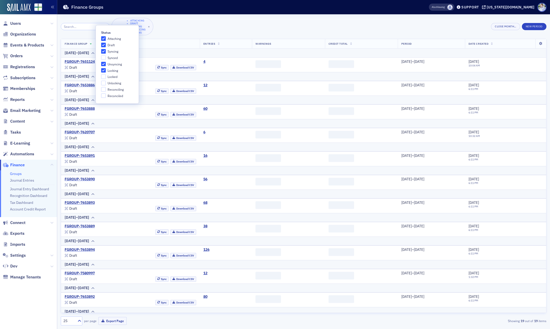
click at [110, 58] on span "Synced" at bounding box center [113, 58] width 10 height 4
click at [106, 58] on input "Synced" at bounding box center [103, 57] width 5 height 5
checkbox input "true"
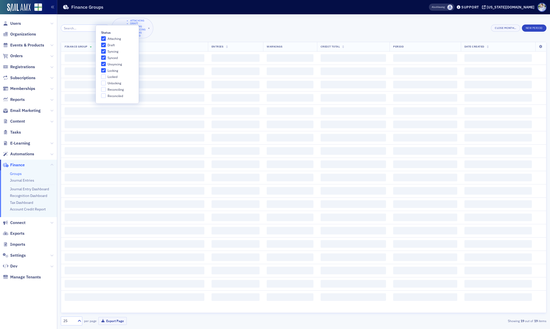
click at [111, 79] on div "Attaching Draft Syncing Synced Unsyncing Locking Locked Unlocking Reconciling R…" at bounding box center [112, 67] width 22 height 62
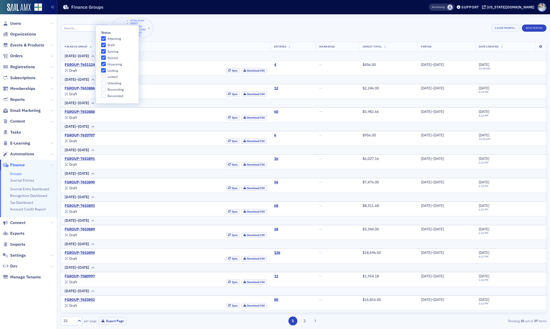
drag, startPoint x: 112, startPoint y: 84, endPoint x: 112, endPoint y: 79, distance: 4.9
click at [112, 84] on span "Unlocking" at bounding box center [115, 83] width 14 height 4
click at [106, 84] on input "Unlocking" at bounding box center [103, 83] width 5 height 5
checkbox input "true"
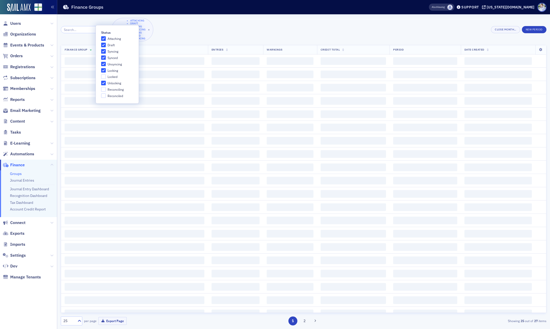
click at [112, 78] on span "Locked" at bounding box center [113, 77] width 10 height 4
click at [106, 78] on input "Locked" at bounding box center [103, 76] width 5 height 5
checkbox input "true"
click at [113, 89] on span "Reconciling" at bounding box center [116, 89] width 16 height 4
click at [106, 89] on input "Reconciling" at bounding box center [103, 89] width 5 height 5
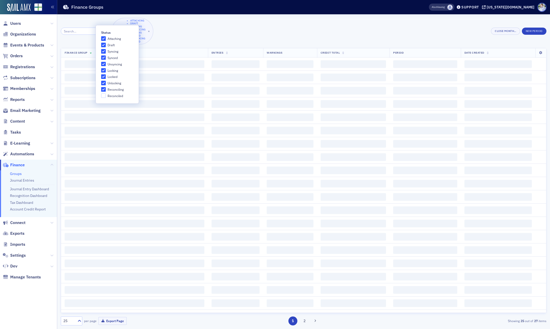
checkbox input "true"
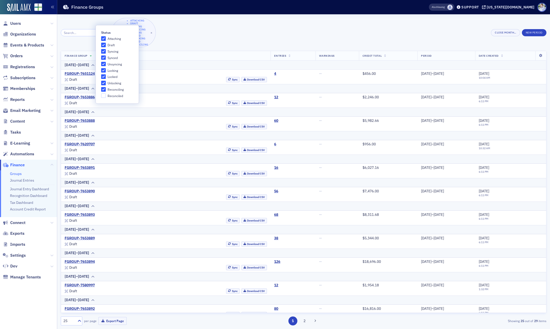
drag, startPoint x: 208, startPoint y: 14, endPoint x: 204, endPoint y: 34, distance: 20.6
click at [208, 14] on div "Status Attaching Draft Syncing Unsyncing Locking Synced Unlocking Locked Reconc…" at bounding box center [304, 171] width 486 height 315
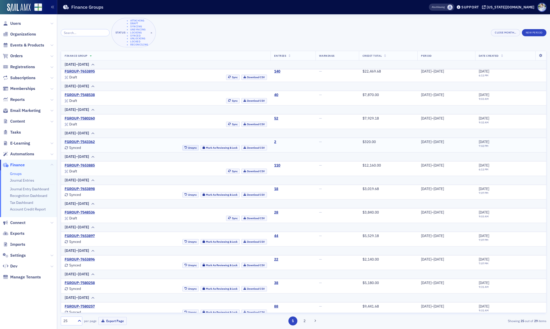
scroll to position [335, 0]
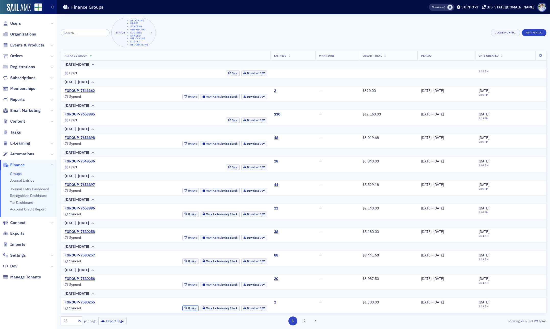
drag, startPoint x: 179, startPoint y: 307, endPoint x: 138, endPoint y: 292, distance: 43.4
click at [132, 295] on tbody "5/8/2025–5/11/2025 FGROUP-7580255 Synced Unsync Mark As Reviewing & Lock Downlo…" at bounding box center [303, 301] width 485 height 24
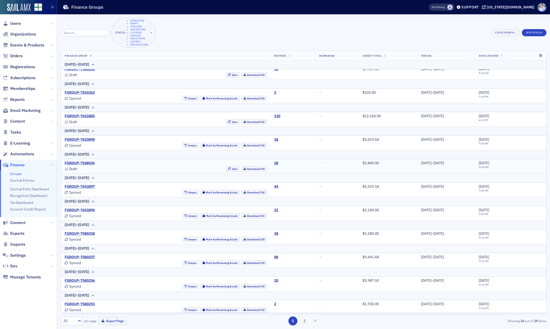
click at [175, 166] on div "FGROUP-7548536 Draft Sync Download CSV" at bounding box center [166, 166] width 202 height 11
click at [226, 170] on button "Sync" at bounding box center [233, 168] width 14 height 5
click at [77, 163] on link "FGROUP-7548536" at bounding box center [80, 163] width 30 height 5
click at [226, 120] on button "Sync" at bounding box center [233, 121] width 14 height 5
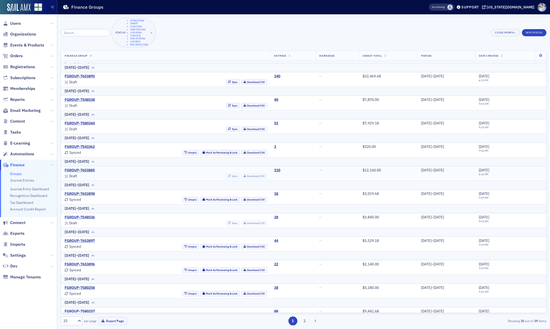
scroll to position [279, 0]
click at [78, 172] on link "FGROUP-7653885" at bounding box center [80, 171] width 30 height 5
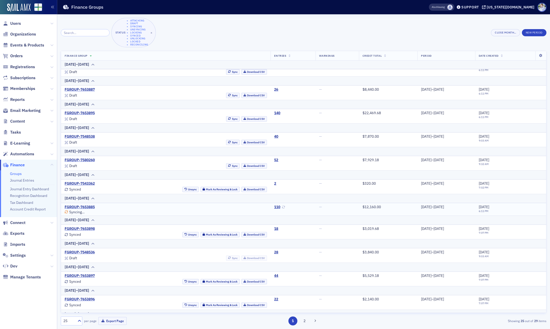
scroll to position [243, 0]
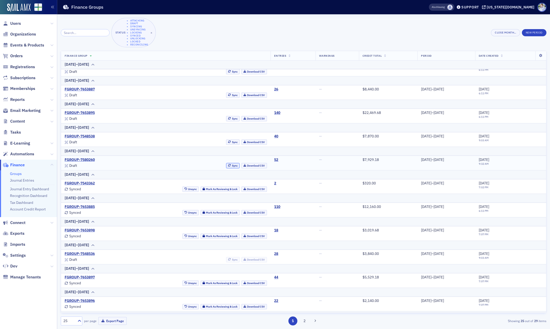
click at [226, 164] on button "Sync" at bounding box center [233, 165] width 14 height 5
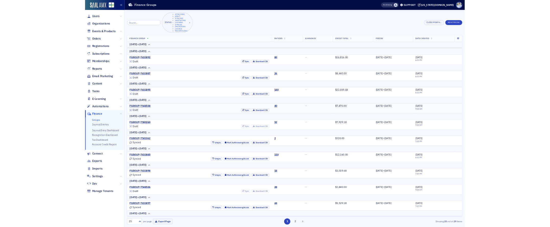
scroll to position [214, 0]
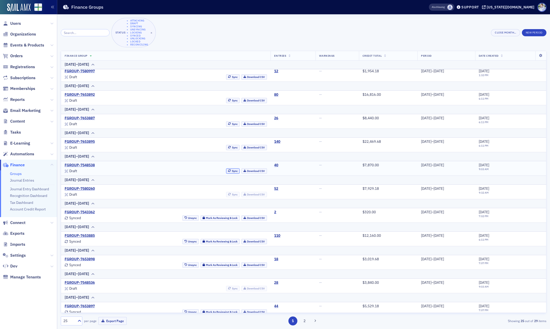
click at [226, 170] on button "Sync" at bounding box center [233, 170] width 14 height 5
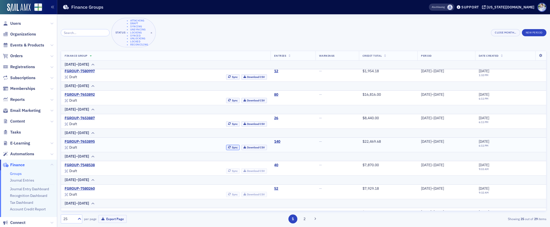
click at [226, 147] on button "Sync" at bounding box center [233, 147] width 14 height 5
click at [226, 123] on button "Sync" at bounding box center [233, 123] width 14 height 5
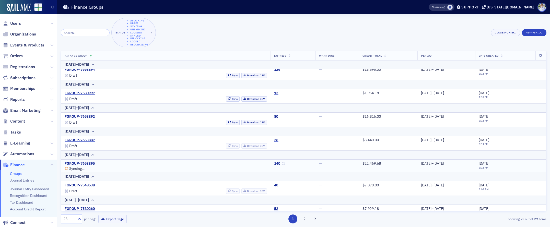
scroll to position [189, 0]
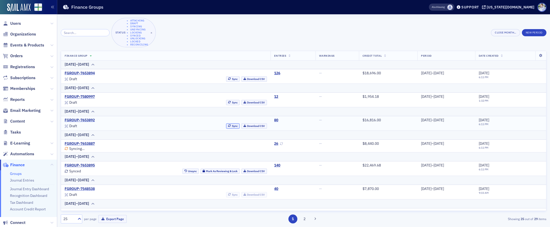
click at [226, 124] on button "Sync" at bounding box center [233, 125] width 14 height 5
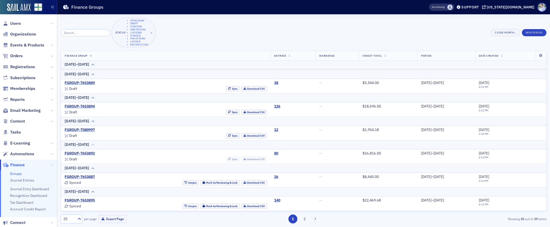
scroll to position [151, 0]
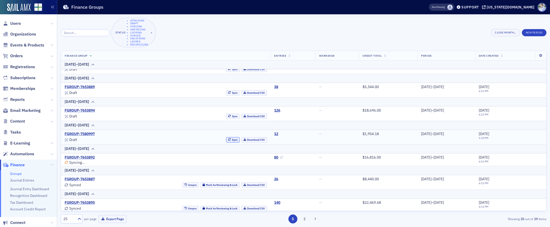
click at [226, 139] on button "Sync" at bounding box center [233, 139] width 14 height 5
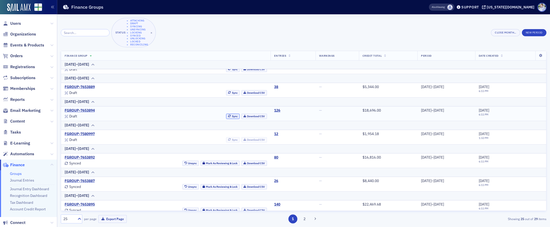
click at [226, 116] on button "Sync" at bounding box center [233, 116] width 14 height 5
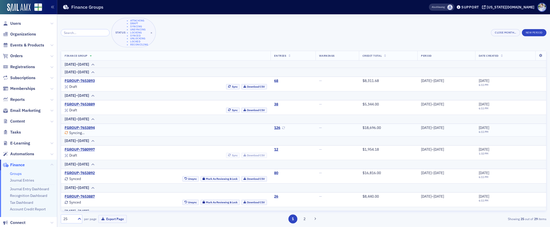
scroll to position [133, 0]
click at [226, 109] on button "Sync" at bounding box center [233, 110] width 14 height 5
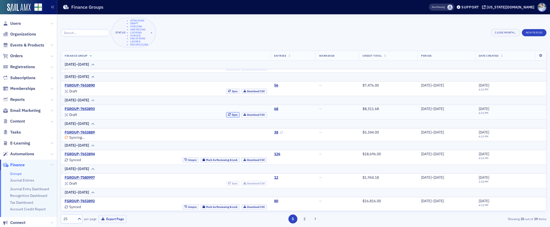
click at [228, 115] on icon "button" at bounding box center [229, 114] width 3 height 3
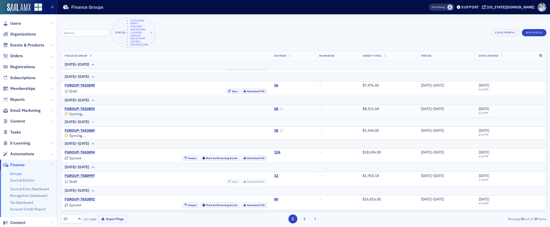
scroll to position [73, 0]
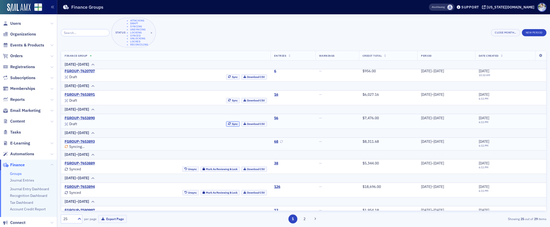
click at [228, 124] on icon "button" at bounding box center [229, 124] width 3 height 3
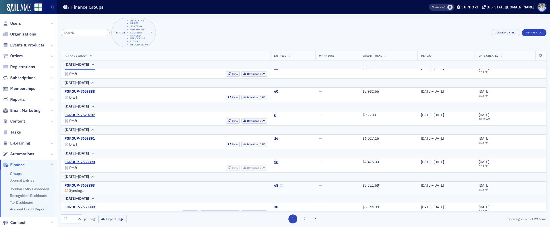
scroll to position [25, 0]
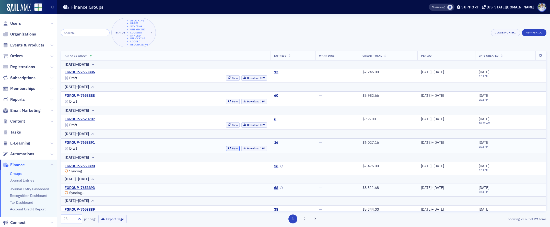
click at [226, 149] on button "Sync" at bounding box center [233, 148] width 14 height 5
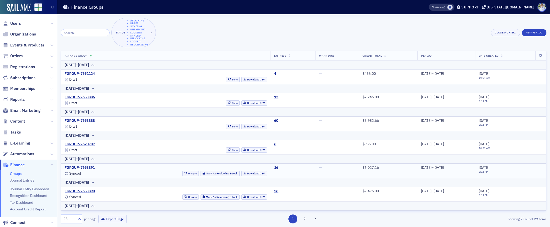
scroll to position [1, 0]
click at [226, 103] on button "Sync" at bounding box center [233, 102] width 14 height 5
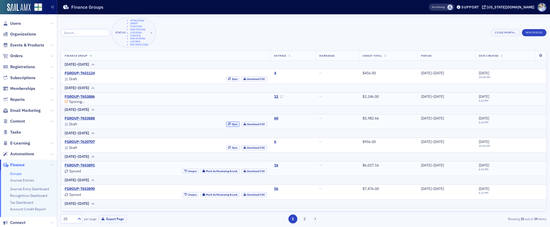
click at [226, 123] on button "Sync" at bounding box center [233, 124] width 14 height 5
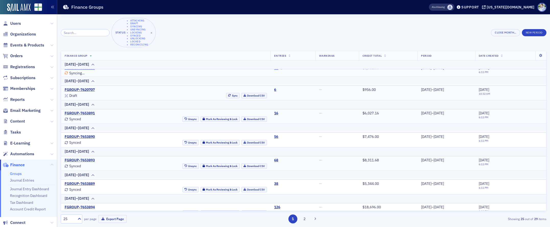
scroll to position [0, 0]
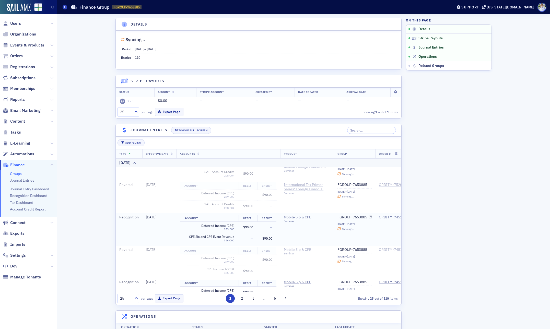
scroll to position [725, 0]
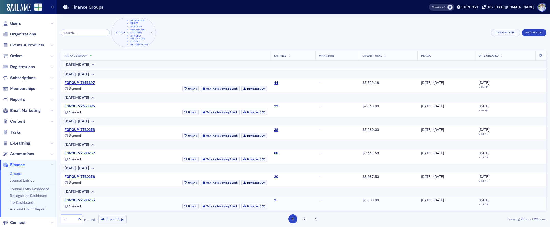
scroll to position [436, 0]
click at [130, 41] on div "Locked" at bounding box center [139, 41] width 18 height 3
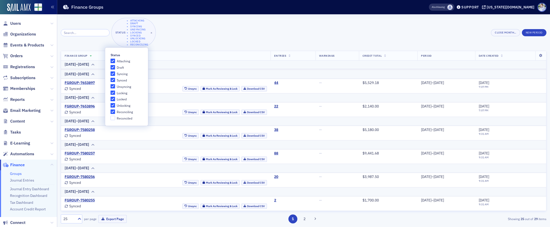
click at [121, 79] on span "Synced" at bounding box center [122, 80] width 10 height 4
click at [115, 79] on input "Synced" at bounding box center [113, 80] width 5 height 5
checkbox input "false"
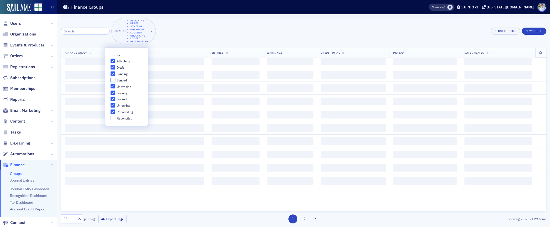
scroll to position [0, 0]
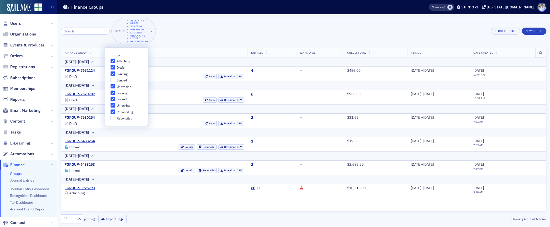
click at [213, 35] on div "Status Attaching Draft Syncing Unsyncing Locking Unlocking Locked Reconciling ×…" at bounding box center [304, 31] width 486 height 27
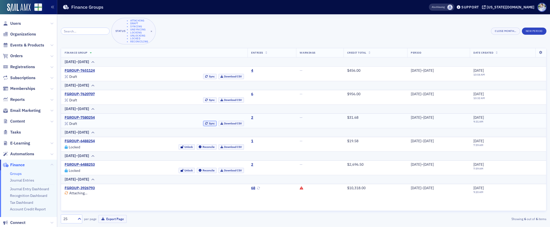
click at [203, 123] on button "Sync" at bounding box center [210, 123] width 14 height 5
click at [203, 99] on button "Sync" at bounding box center [210, 99] width 14 height 5
